Goal: Task Accomplishment & Management: Complete application form

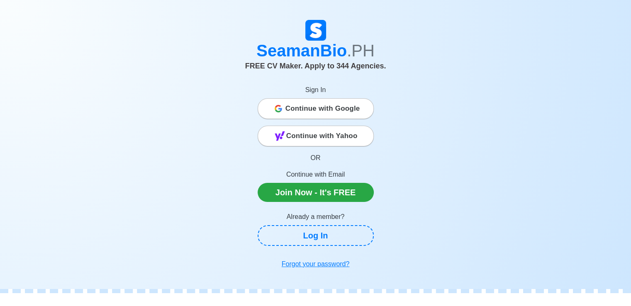
click at [328, 107] on span "Continue with Google" at bounding box center [322, 108] width 75 height 17
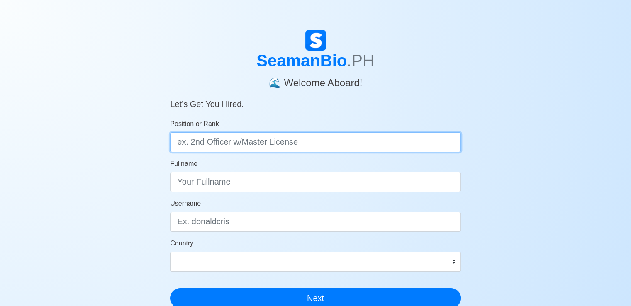
click at [237, 138] on input "Position or Rank" at bounding box center [315, 142] width 291 height 20
type input "Deck Cadet"
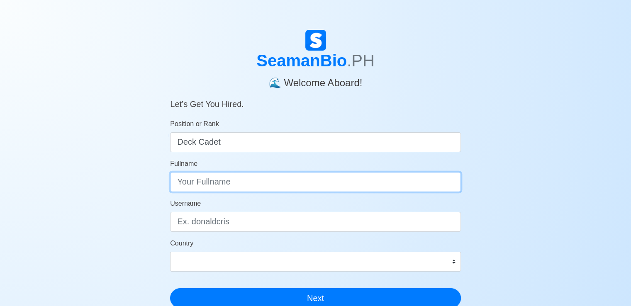
click at [227, 180] on input "Fullname" at bounding box center [315, 182] width 291 height 20
type input "Keith Zahf D. Cabale"
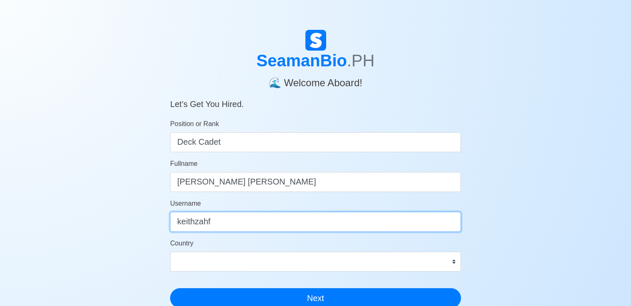
type input "keithzahf"
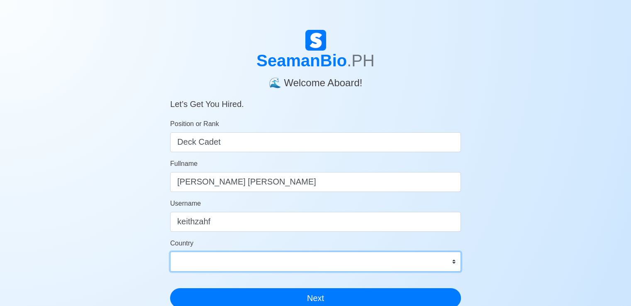
click at [244, 268] on select "Afghanistan Åland Islands Albania Algeria American Samoa Andorra Angola Anguill…" at bounding box center [315, 262] width 291 height 20
select select "PH"
click at [170, 252] on select "Afghanistan Åland Islands Albania Algeria American Samoa Andorra Angola Anguill…" at bounding box center [315, 262] width 291 height 20
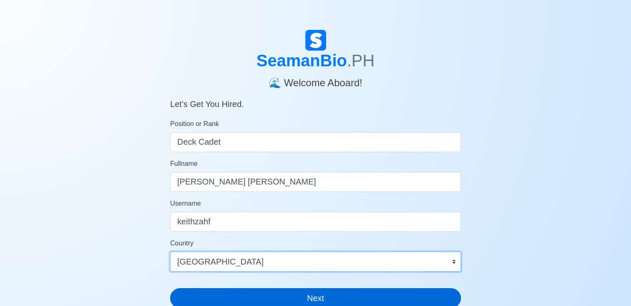
scroll to position [45, 0]
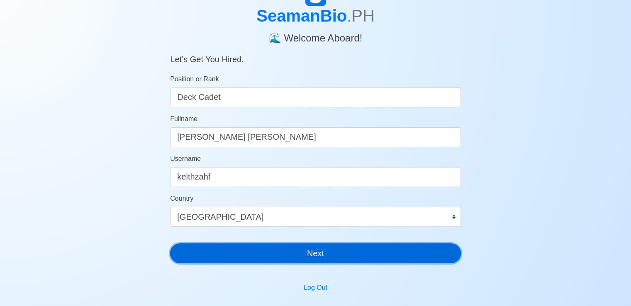
click at [252, 259] on button "Next" at bounding box center [315, 253] width 291 height 20
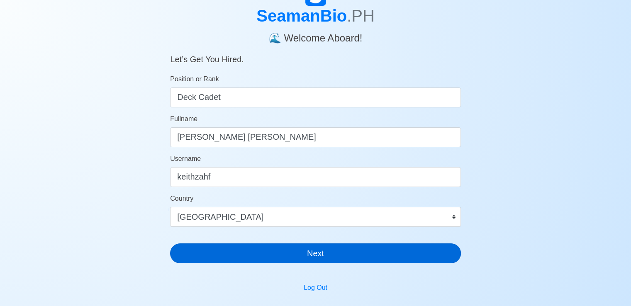
scroll to position [10, 0]
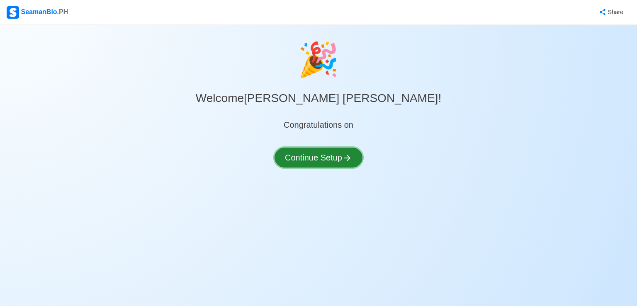
click at [315, 155] on button "Continue Setup" at bounding box center [319, 158] width 88 height 20
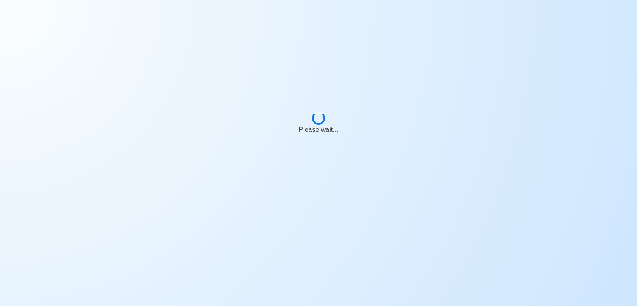
select select "Visible for Hiring"
select select "PH"
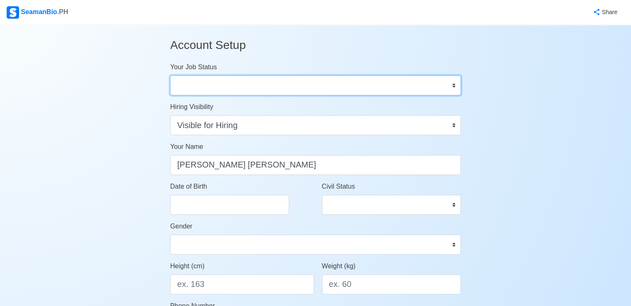
click at [241, 94] on select "Onboard Actively Looking for Job Not Looking for Job" at bounding box center [315, 85] width 291 height 20
select select "Actively Looking for Job"
click at [170, 75] on select "Onboard Actively Looking for Job Not Looking for Job" at bounding box center [315, 85] width 291 height 20
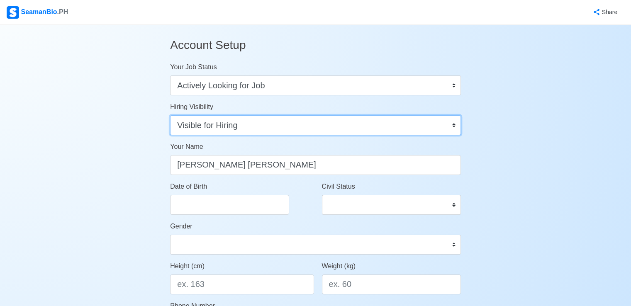
click at [234, 126] on select "Visible for Hiring Not Visible for Hiring" at bounding box center [315, 125] width 291 height 20
click at [170, 115] on select "Visible for Hiring Not Visible for Hiring" at bounding box center [315, 125] width 291 height 20
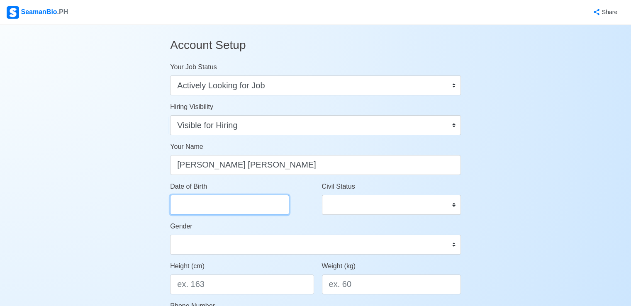
select select "****"
select select "******"
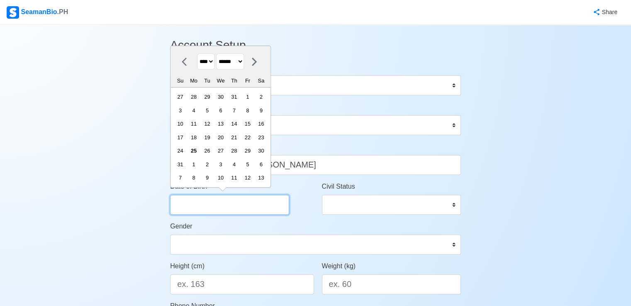
click at [213, 202] on input "Date of Birth" at bounding box center [229, 205] width 119 height 20
type input "q"
click at [214, 57] on select "**** **** **** **** **** **** **** **** **** **** **** **** **** **** **** ****…" at bounding box center [205, 62] width 17 height 16
select select "****"
click at [197, 54] on select "**** **** **** **** **** **** **** **** **** **** **** **** **** **** **** ****…" at bounding box center [205, 62] width 17 height 16
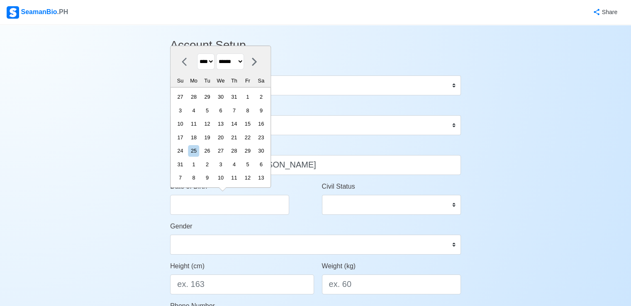
click at [244, 65] on select "******* ******** ***** ***** *** **** **** ****** ********* ******* ******** **…" at bounding box center [230, 62] width 28 height 16
select select "*****"
click at [219, 68] on select "******* ******** ***** ***** *** **** **** ****** ********* ******* ******** **…" at bounding box center [230, 62] width 28 height 16
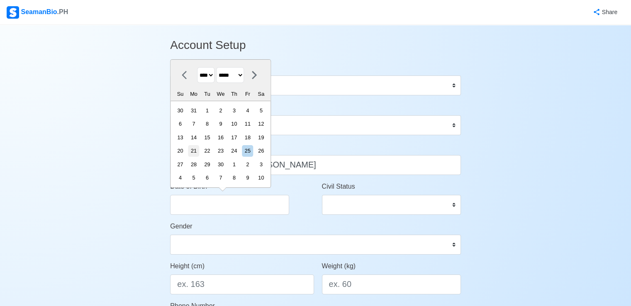
click at [199, 151] on div "21" at bounding box center [193, 150] width 11 height 11
type input "04/21/2003"
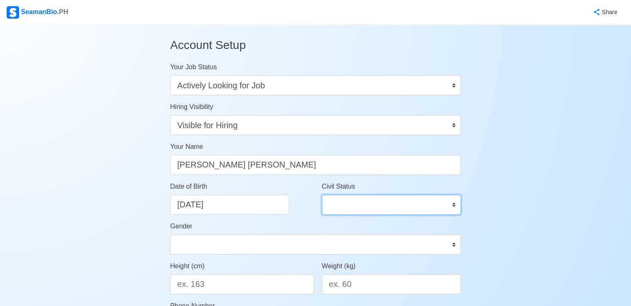
click at [339, 203] on select "Single Married Widowed Separated" at bounding box center [391, 205] width 139 height 20
select select "Single"
click at [322, 195] on select "Single Married Widowed Separated" at bounding box center [391, 205] width 139 height 20
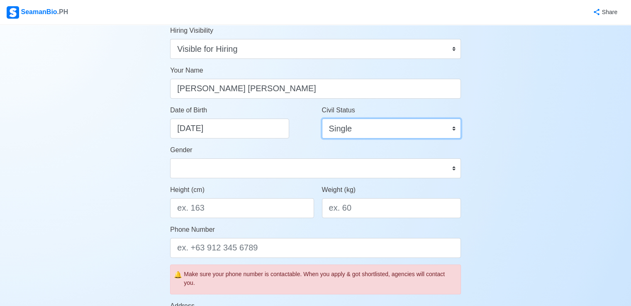
scroll to position [78, 0]
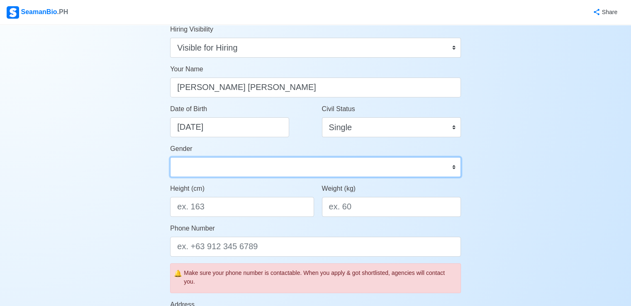
click at [292, 168] on select "Male Female" at bounding box center [315, 167] width 291 height 20
select select "Male"
click at [170, 157] on select "Male Female" at bounding box center [315, 167] width 291 height 20
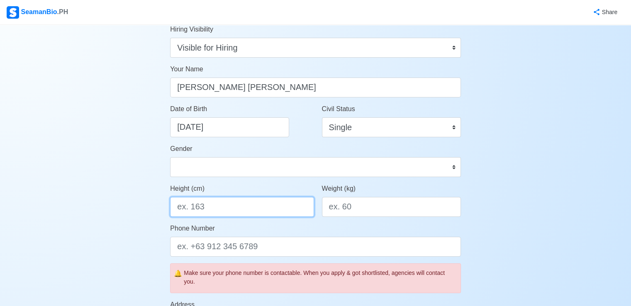
click at [227, 207] on input "Height (cm)" at bounding box center [242, 207] width 144 height 20
type input "173"
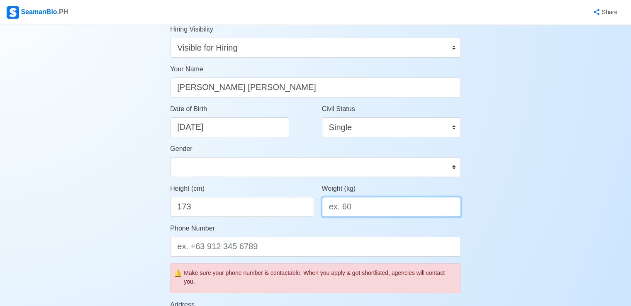
click at [351, 212] on input "Weight (kg)" at bounding box center [391, 207] width 139 height 20
type input "65"
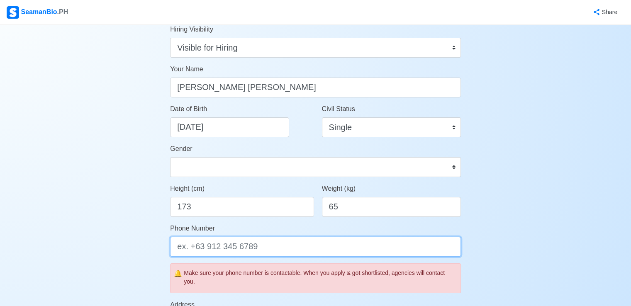
click at [295, 247] on input "Phone Number" at bounding box center [315, 247] width 291 height 20
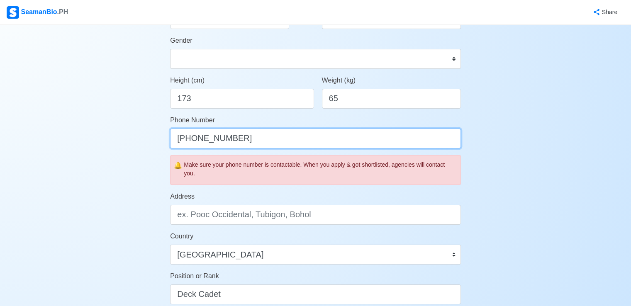
type input "+63 956 997 0126"
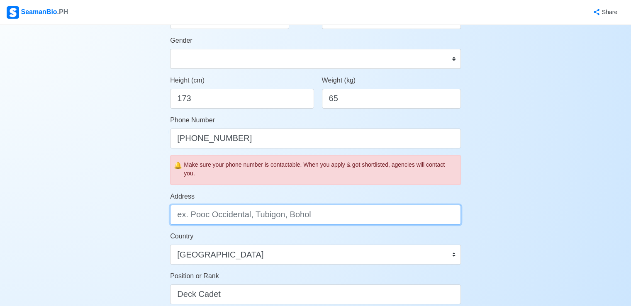
click at [263, 220] on input "Address" at bounding box center [315, 215] width 291 height 20
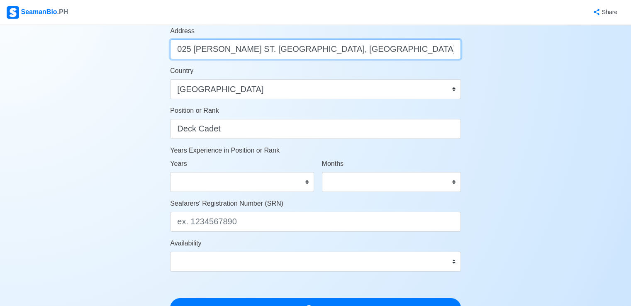
scroll to position [352, 0]
type input "025 FLORENTINA ST. BARANGAY GULOD, NOVALICHES, QUEZON CITY"
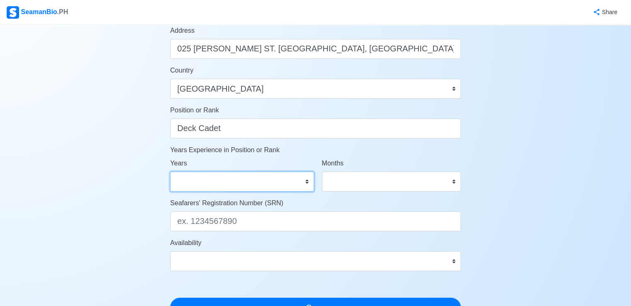
click at [282, 183] on select "0 1 2 3 4 5 6 7 8 9 10 11 12 13 14 15 16 17 18 19 20 21 22 23 24 25 26 27 28 29…" at bounding box center [242, 182] width 144 height 20
select select "0"
click at [170, 172] on select "0 1 2 3 4 5 6 7 8 9 10 11 12 13 14 15 16 17 18 19 20 21 22 23 24 25 26 27 28 29…" at bounding box center [242, 182] width 144 height 20
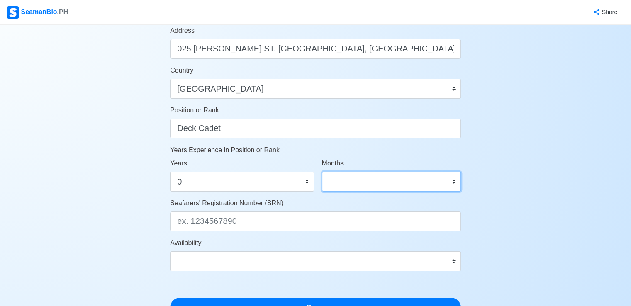
click at [402, 181] on select "0 1 2 3 4 5 6 7 8 9 10 11" at bounding box center [391, 182] width 139 height 20
select select "0"
click at [322, 172] on select "0 1 2 3 4 5 6 7 8 9 10 11" at bounding box center [391, 182] width 139 height 20
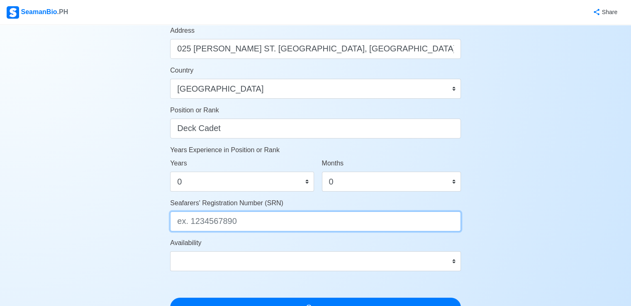
click at [233, 226] on input "Seafarers' Registration Number (SRN)" at bounding box center [315, 222] width 291 height 20
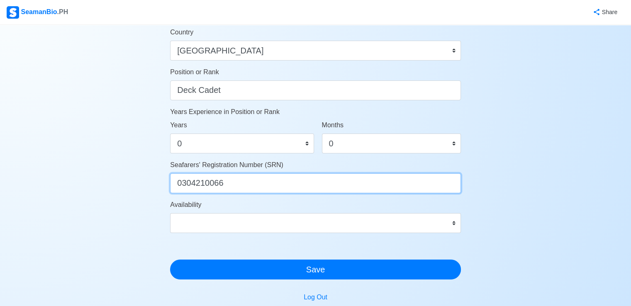
type input "0304210066"
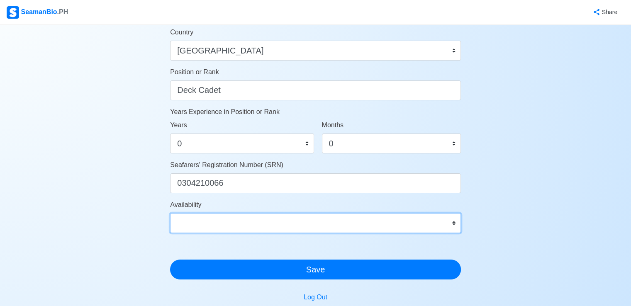
click at [233, 226] on select "Immediate Sep 2025 Oct 2025 Nov 2025 Dec 2025 Jan 2026 Feb 2026 Mar 2026 Apr 20…" at bounding box center [315, 223] width 291 height 20
select select "4102416000000"
click at [170, 213] on select "Immediate Sep 2025 Oct 2025 Nov 2025 Dec 2025 Jan 2026 Feb 2026 Mar 2026 Apr 20…" at bounding box center [315, 223] width 291 height 20
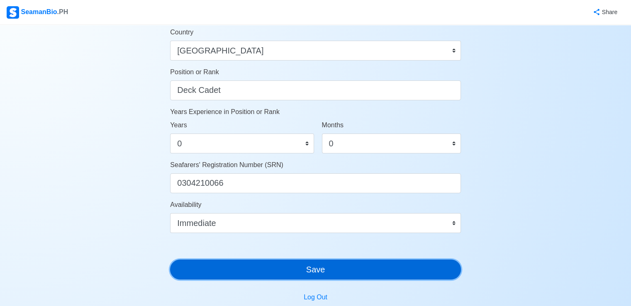
click at [267, 262] on button "Save" at bounding box center [315, 270] width 291 height 20
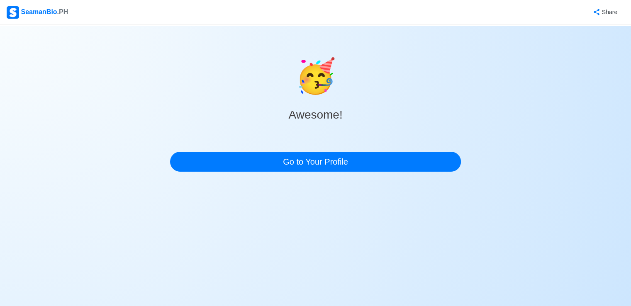
scroll to position [0, 0]
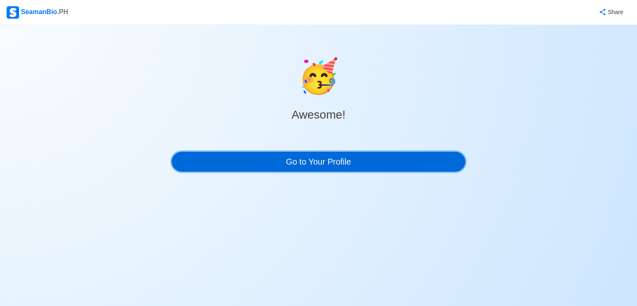
click at [317, 163] on link "Go to Your Profile" at bounding box center [319, 162] width 294 height 20
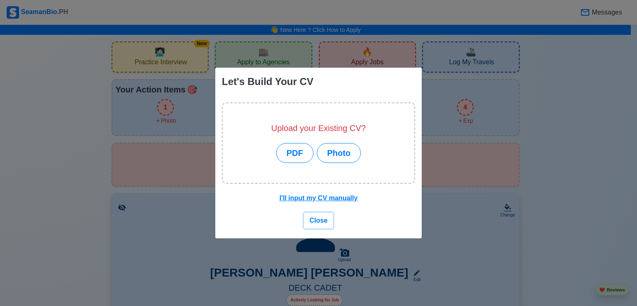
click at [314, 222] on span "Close" at bounding box center [318, 220] width 18 height 7
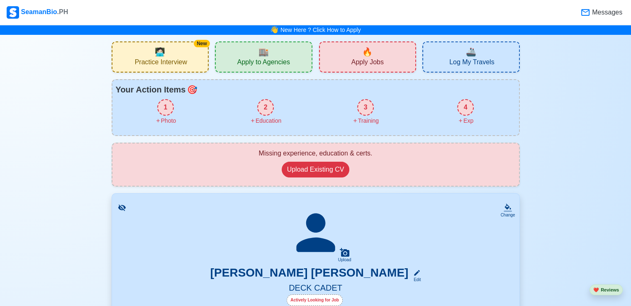
click at [236, 56] on div "🏬 Apply to Agencies" at bounding box center [263, 56] width 97 height 31
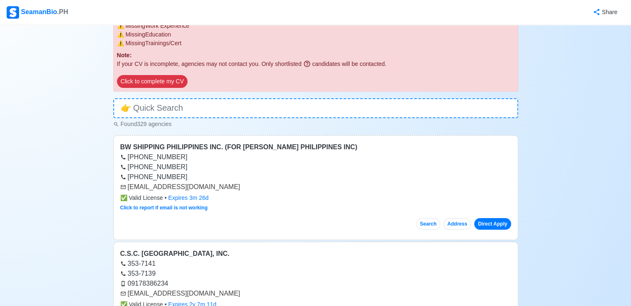
scroll to position [90, 0]
click at [201, 147] on div "BW SHIPPING PHILIPPINES INC. (FOR BERGESEN D Y PHILIPPINES INC)" at bounding box center [315, 146] width 391 height 10
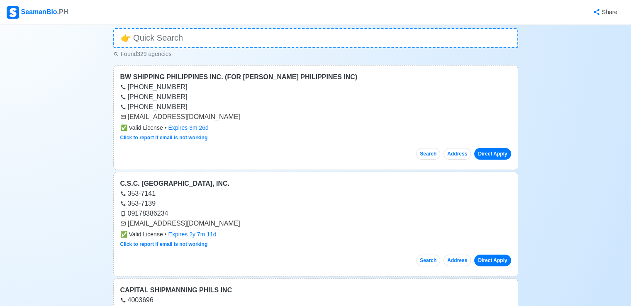
scroll to position [161, 0]
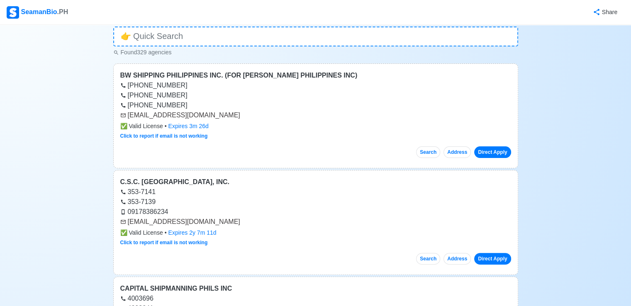
drag, startPoint x: 128, startPoint y: 117, endPoint x: 237, endPoint y: 119, distance: 109.5
click at [237, 119] on div "management.philippines@bwfm.com" at bounding box center [315, 115] width 391 height 10
copy div "management.philippines@bwfm.com"
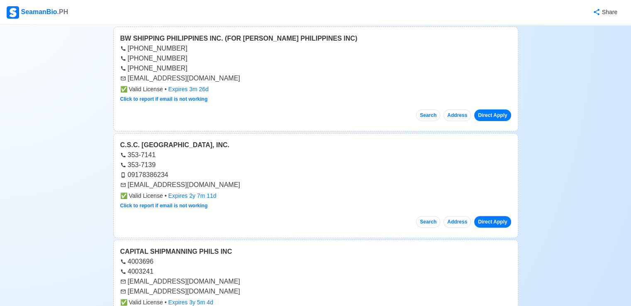
scroll to position [214, 0]
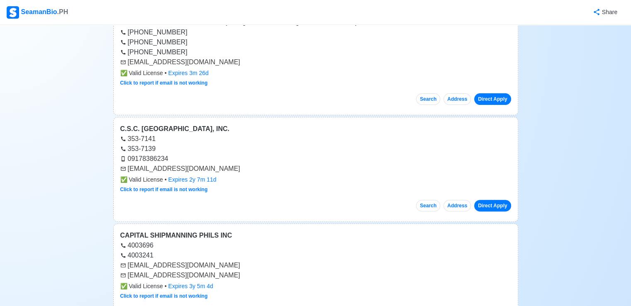
click at [278, 254] on div "4003241" at bounding box center [315, 256] width 391 height 10
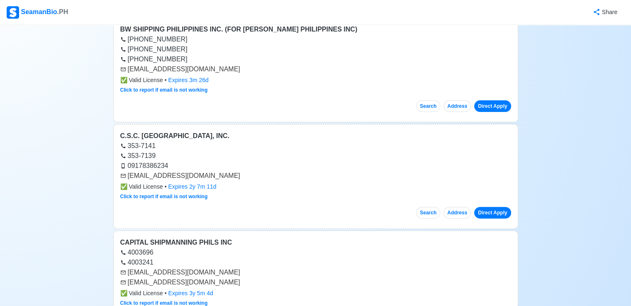
scroll to position [200, 0]
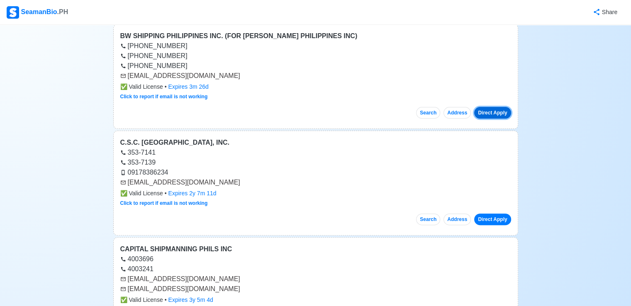
click at [478, 108] on button "Direct Apply" at bounding box center [492, 113] width 37 height 12
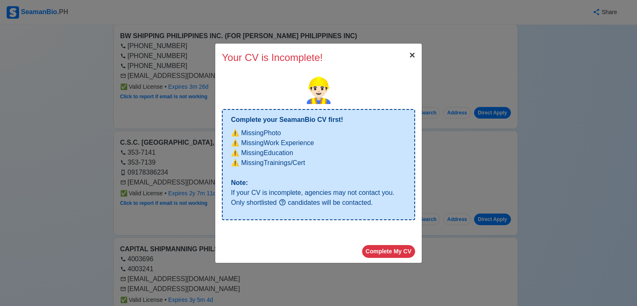
click at [410, 61] on span "×" at bounding box center [412, 54] width 6 height 11
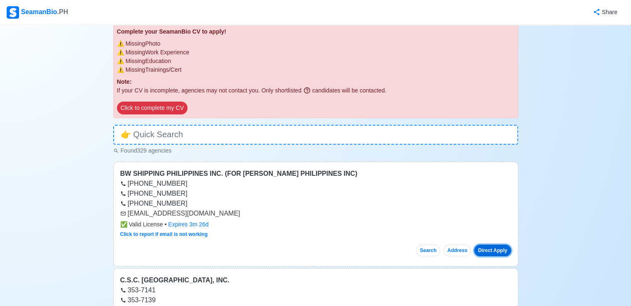
scroll to position [61, 0]
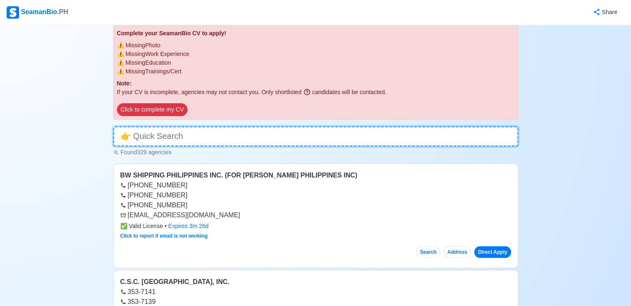
click at [159, 136] on input at bounding box center [315, 137] width 405 height 20
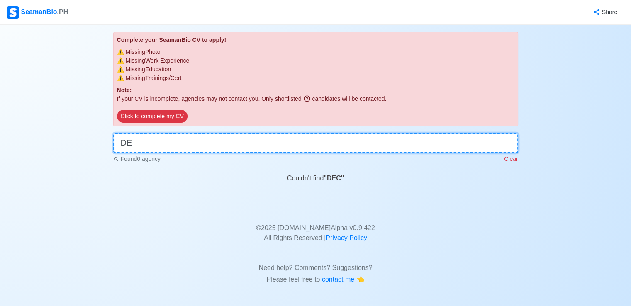
type input "D"
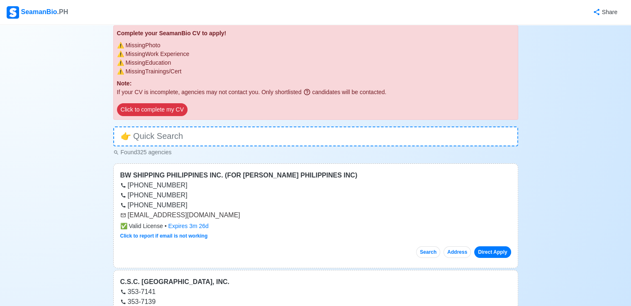
click at [224, 196] on div "+63 908 8764710" at bounding box center [315, 195] width 391 height 10
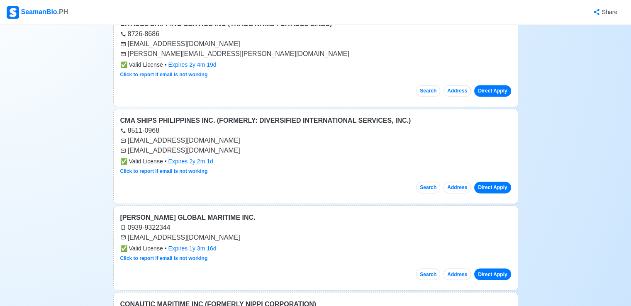
scroll to position [1366, 0]
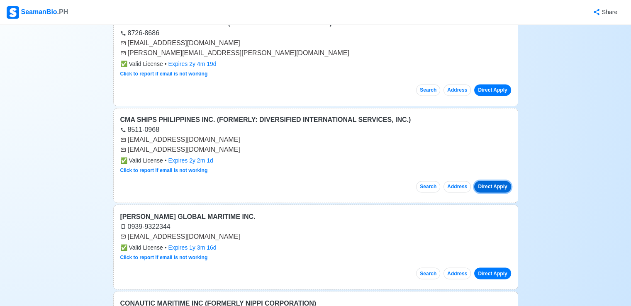
click at [497, 181] on button "Direct Apply" at bounding box center [492, 187] width 37 height 12
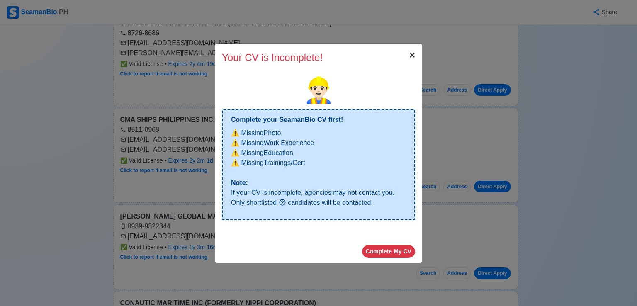
click at [413, 56] on span "×" at bounding box center [412, 54] width 6 height 11
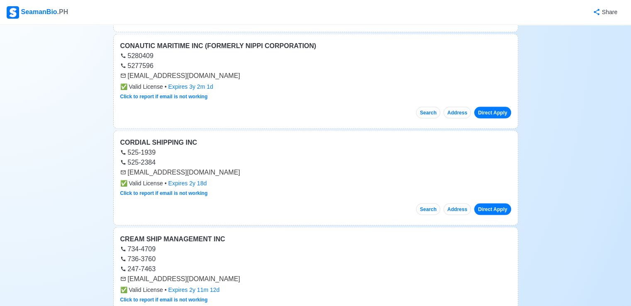
scroll to position [1622, 0]
click at [295, 41] on div "CONAUTIC MARITIME INC (FORMERLY NIPPI CORPORATION)" at bounding box center [315, 46] width 391 height 10
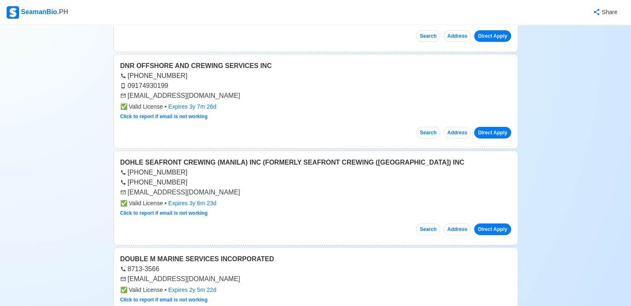
scroll to position [2752, 0]
click at [233, 61] on div "DNR OFFSHORE AND CREWING SERVICES INC" at bounding box center [315, 66] width 391 height 10
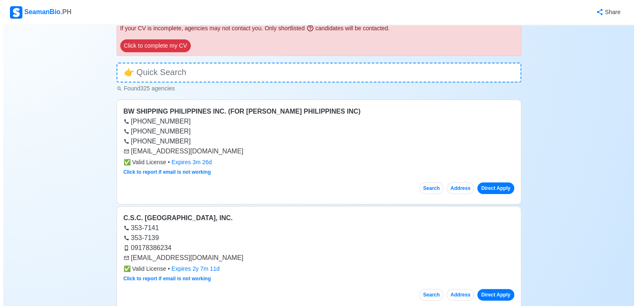
scroll to position [0, 0]
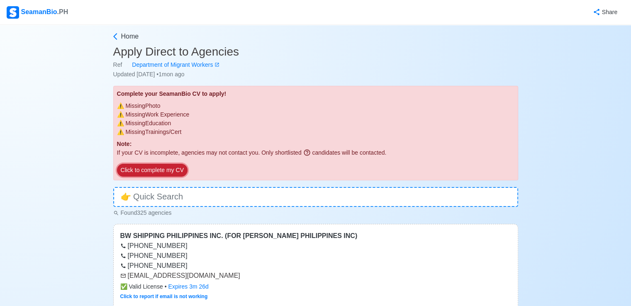
click at [161, 170] on button "Click to complete my CV" at bounding box center [152, 170] width 71 height 13
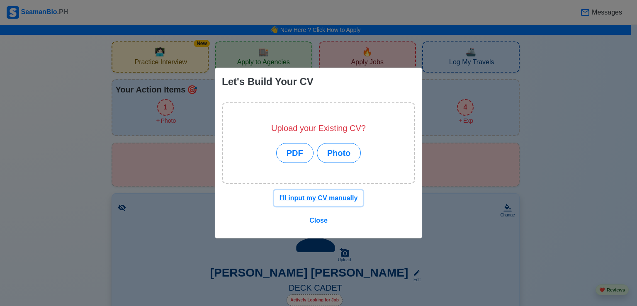
click at [308, 200] on u "I'll input my CV manually" at bounding box center [319, 198] width 78 height 7
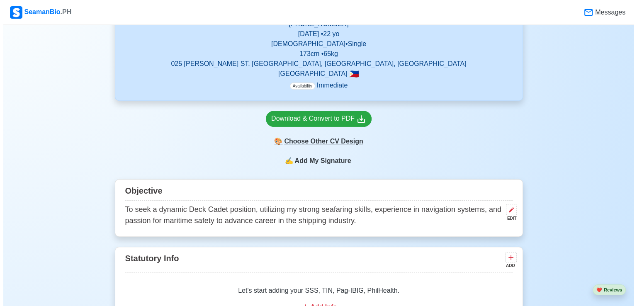
scroll to position [310, 0]
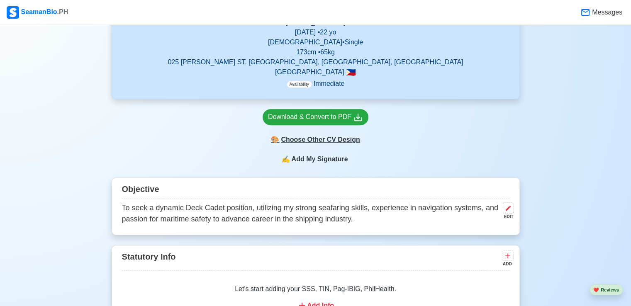
click at [326, 142] on div "🎨 Choose Other CV Design" at bounding box center [316, 140] width 106 height 16
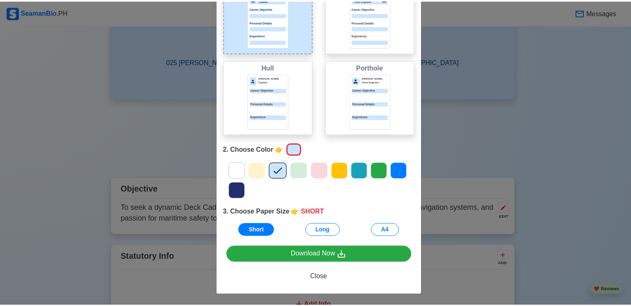
scroll to position [0, 0]
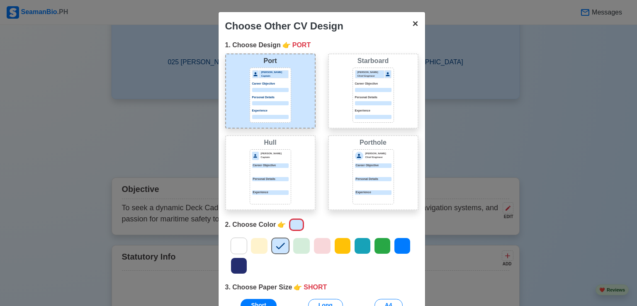
click at [413, 27] on span "×" at bounding box center [415, 23] width 6 height 11
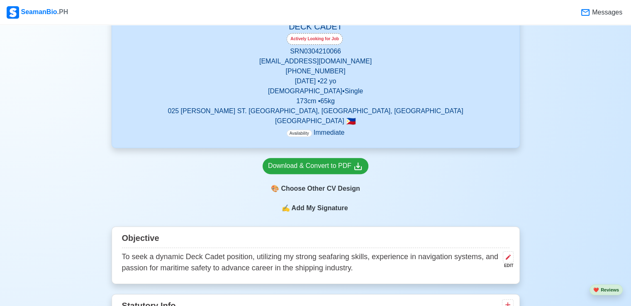
scroll to position [261, 0]
